Goal: Task Accomplishment & Management: Use online tool/utility

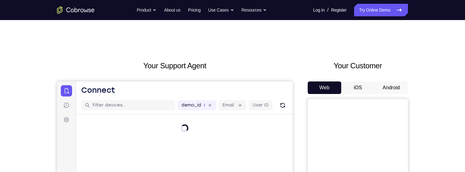
click at [397, 88] on button "Android" at bounding box center [392, 88] width 34 height 13
click at [400, 83] on button "Android" at bounding box center [392, 88] width 34 height 13
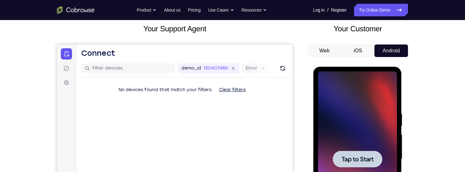
click at [345, 135] on div at bounding box center [357, 160] width 79 height 176
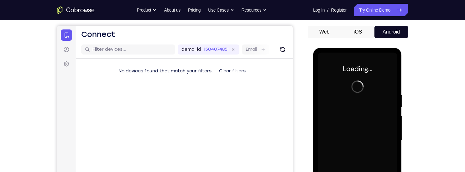
scroll to position [64, 0]
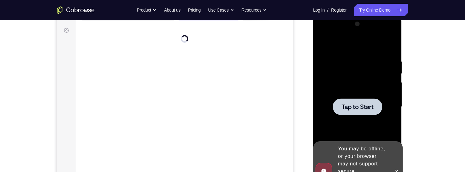
click at [364, 104] on span "Tap to Start" at bounding box center [358, 107] width 32 height 6
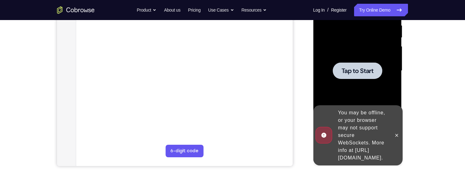
scroll to position [126, 0]
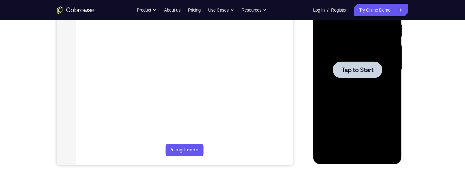
click at [363, 67] on span "Tap to Start" at bounding box center [358, 70] width 32 height 6
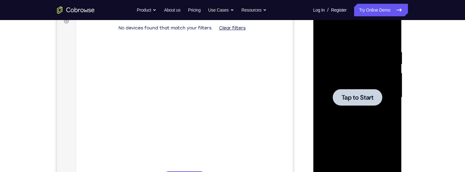
scroll to position [97, 0]
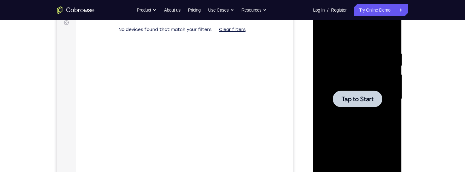
click at [349, 81] on div at bounding box center [357, 99] width 79 height 176
